Goal: Find specific page/section: Find specific page/section

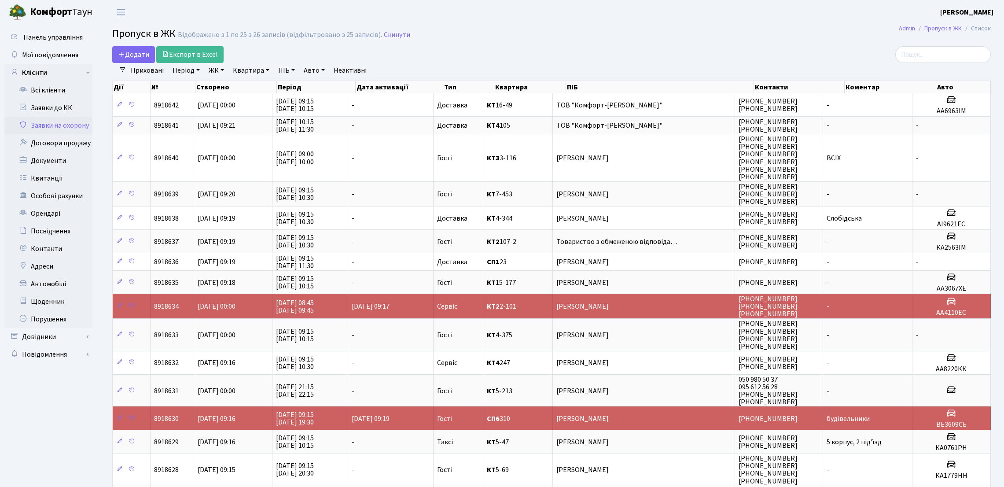
select select "25"
click at [57, 171] on link "Квитанції" at bounding box center [48, 179] width 88 height 18
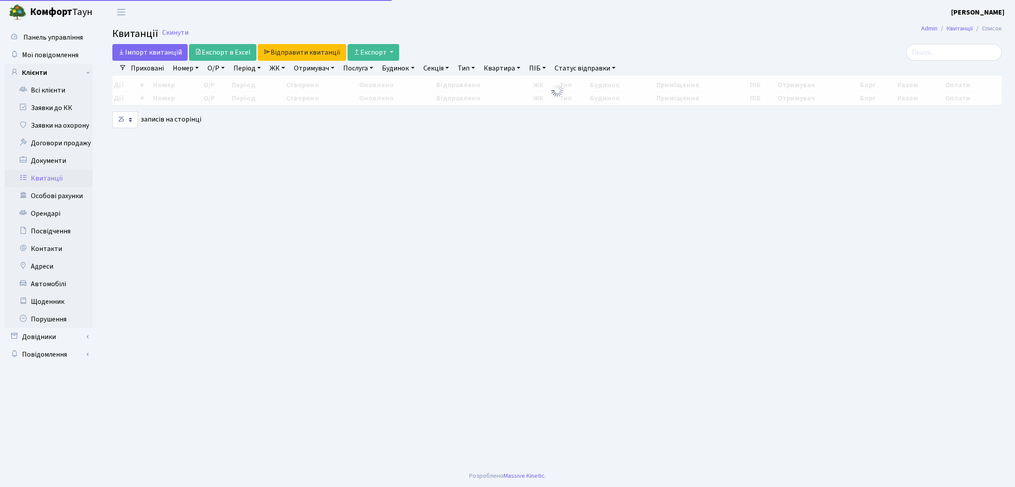
select select "25"
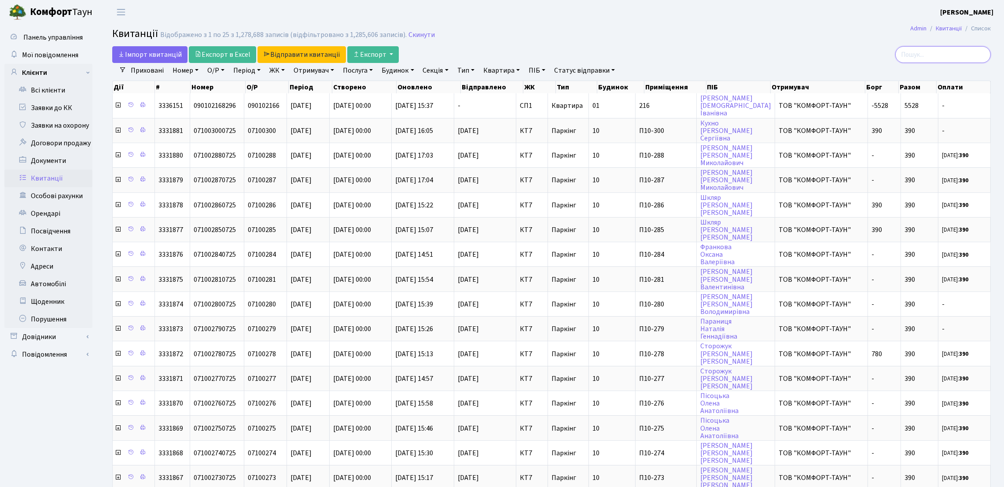
click at [937, 58] on input "search" at bounding box center [944, 54] width 96 height 17
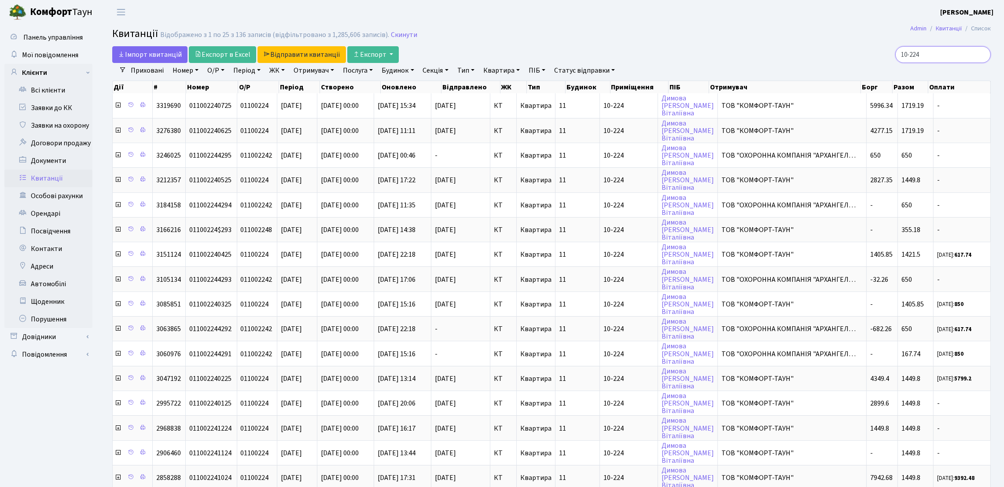
type input "10-224"
drag, startPoint x: 665, startPoint y: 58, endPoint x: 680, endPoint y: 34, distance: 27.9
click at [665, 57] on div "Iмпорт квитанцій Експорт в Excel Відправити квитанції Експорт" at bounding box center [403, 54] width 582 height 17
